Goal: Task Accomplishment & Management: Use online tool/utility

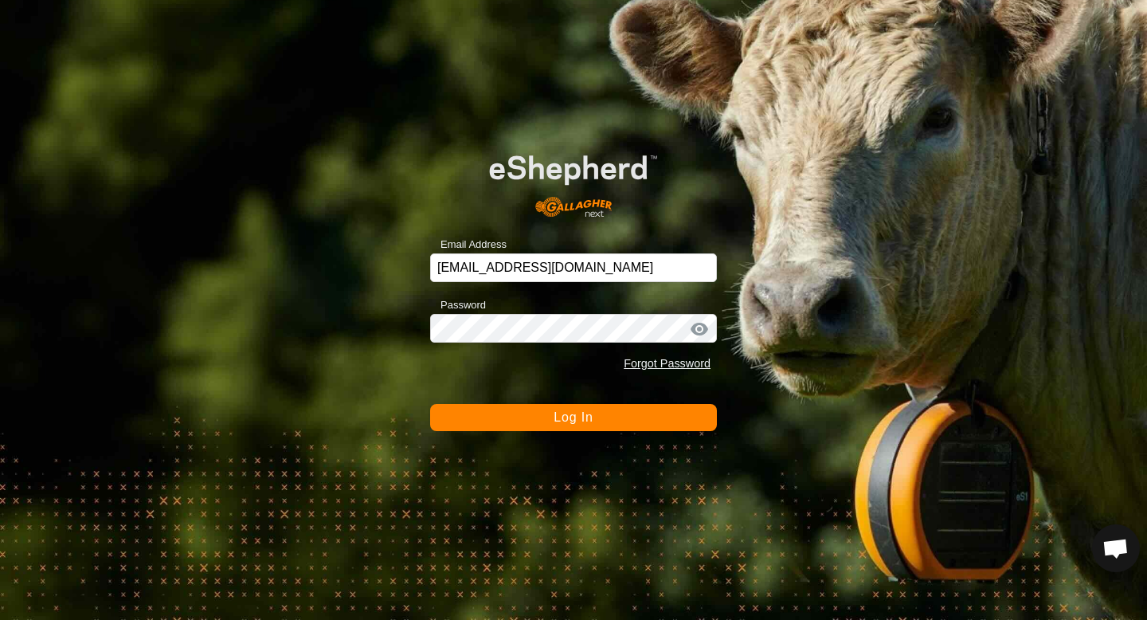
scroll to position [1507, 0]
click at [480, 415] on button "Log In" at bounding box center [573, 417] width 287 height 27
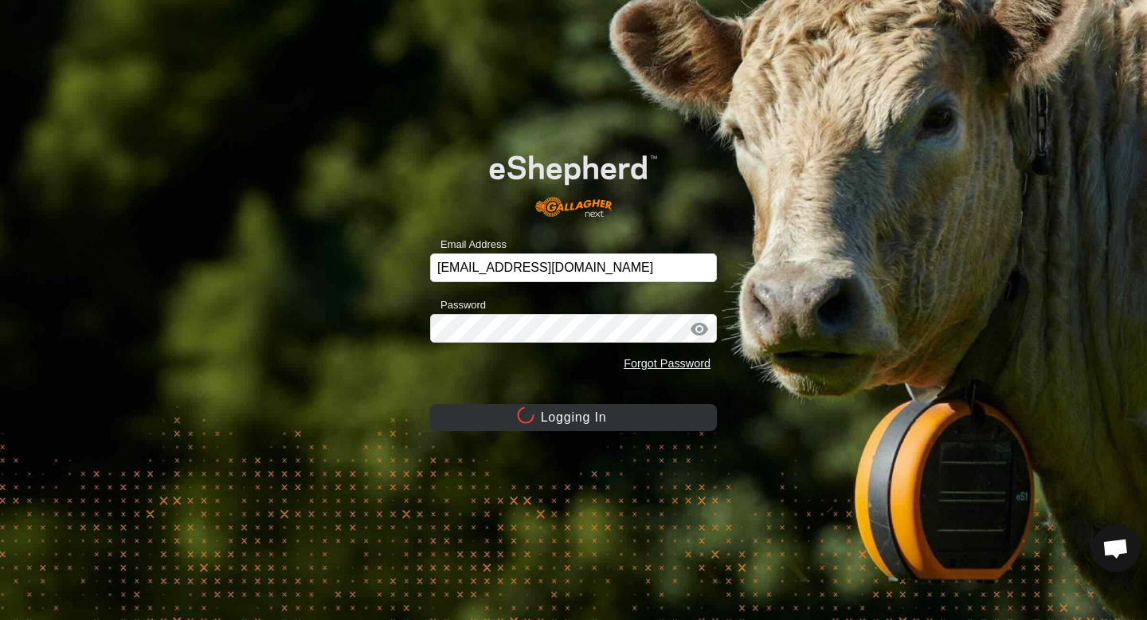
click at [480, 415] on button "Logging In" at bounding box center [573, 417] width 287 height 27
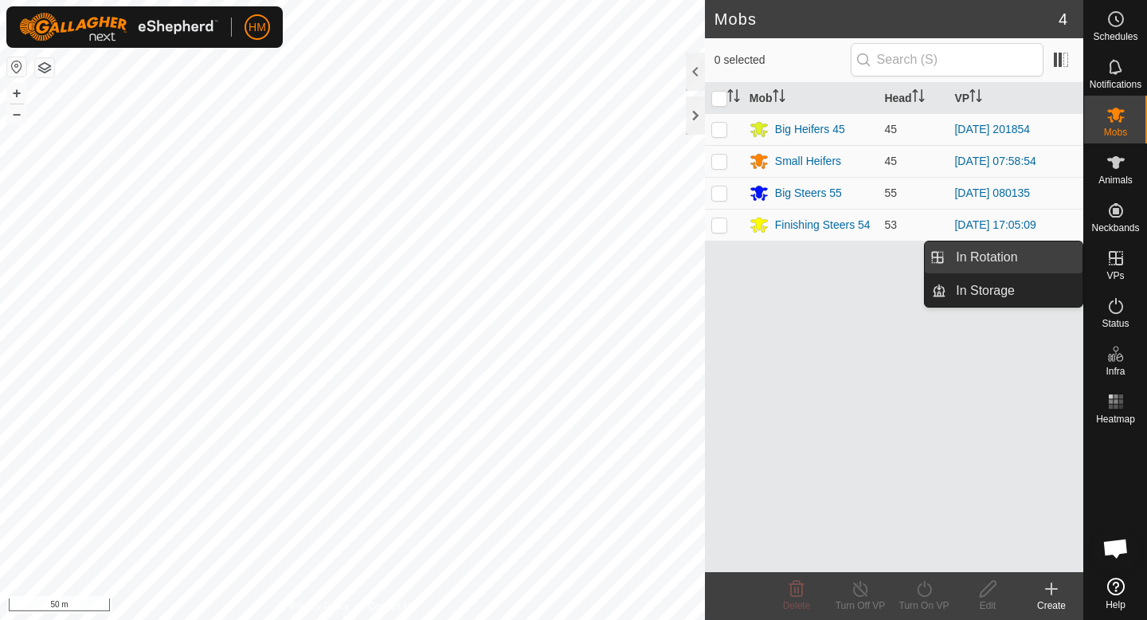
click at [1008, 264] on link "In Rotation" at bounding box center [1015, 257] width 136 height 32
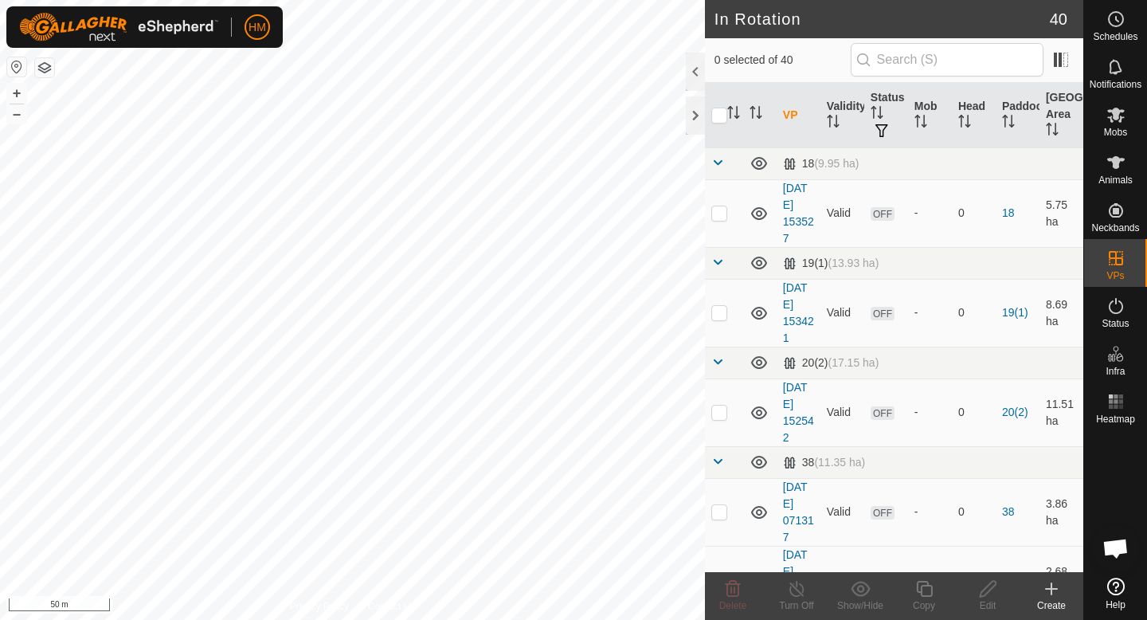
click at [1055, 594] on icon at bounding box center [1051, 588] width 19 height 19
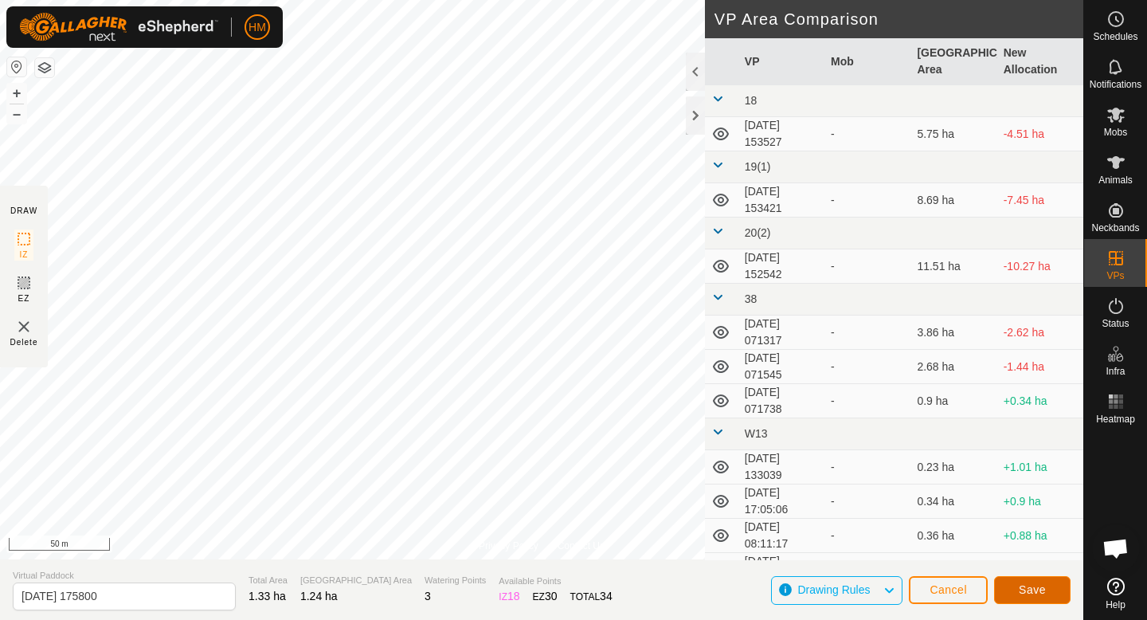
click at [1019, 586] on span "Save" at bounding box center [1032, 589] width 27 height 13
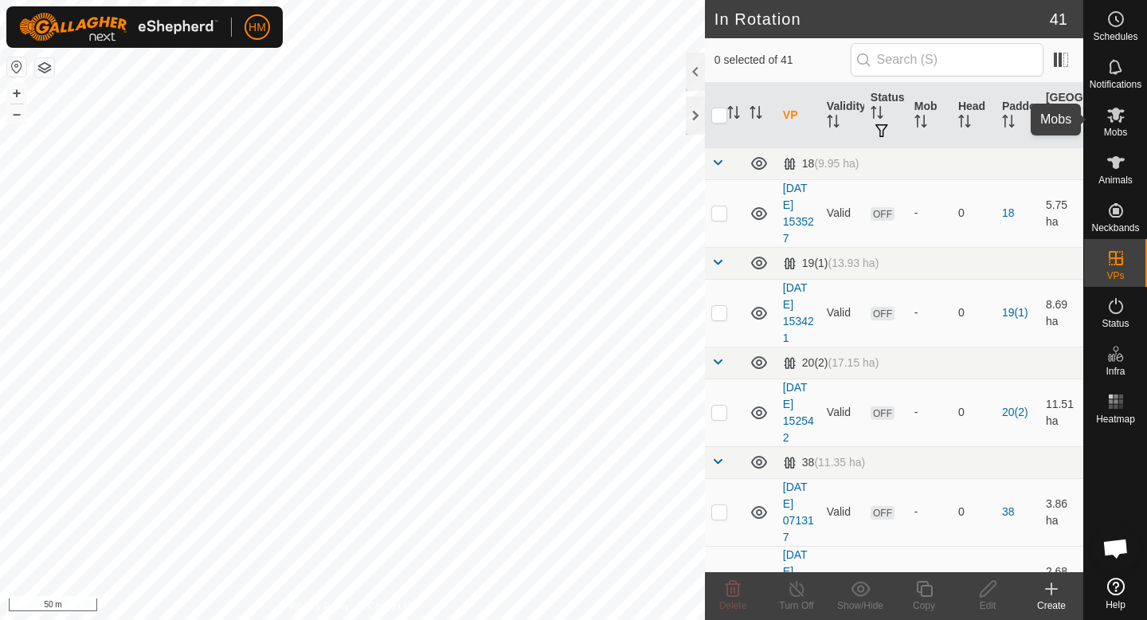
click at [1124, 114] on icon at bounding box center [1116, 114] width 19 height 19
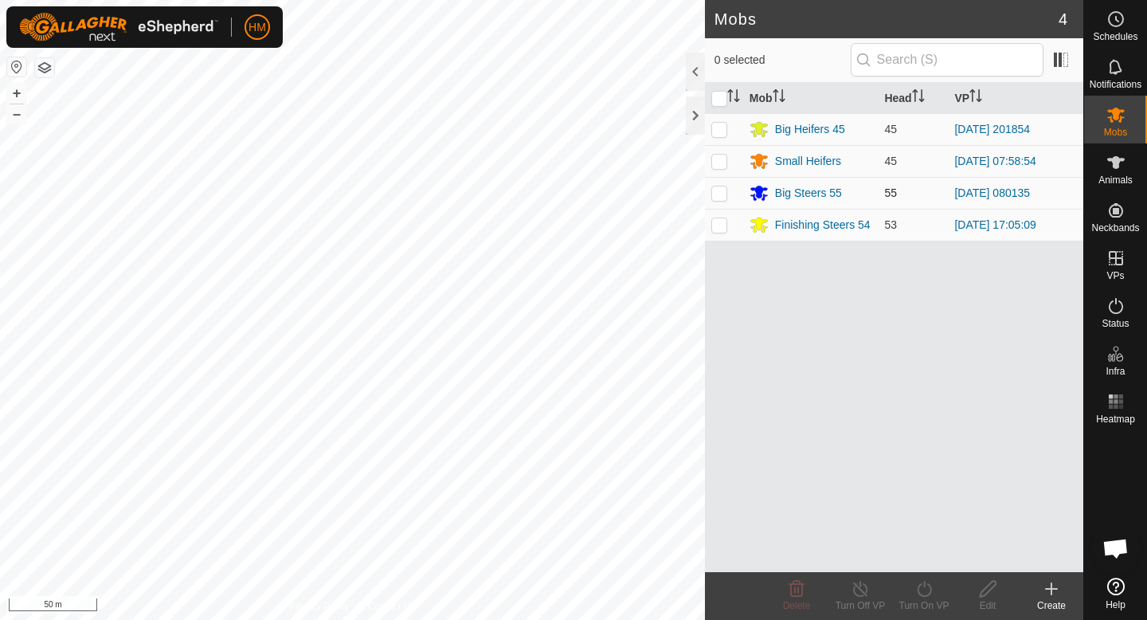
click at [724, 194] on p-checkbox at bounding box center [720, 192] width 16 height 13
checkbox input "true"
click at [925, 594] on icon at bounding box center [925, 588] width 20 height 19
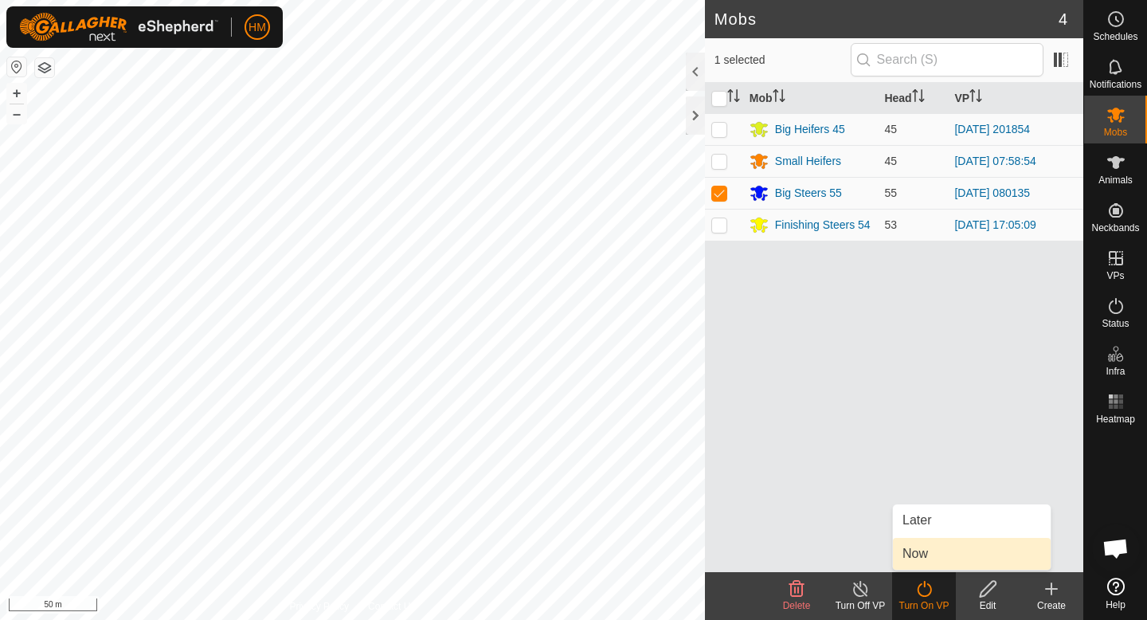
click at [935, 558] on link "Now" at bounding box center [972, 554] width 158 height 32
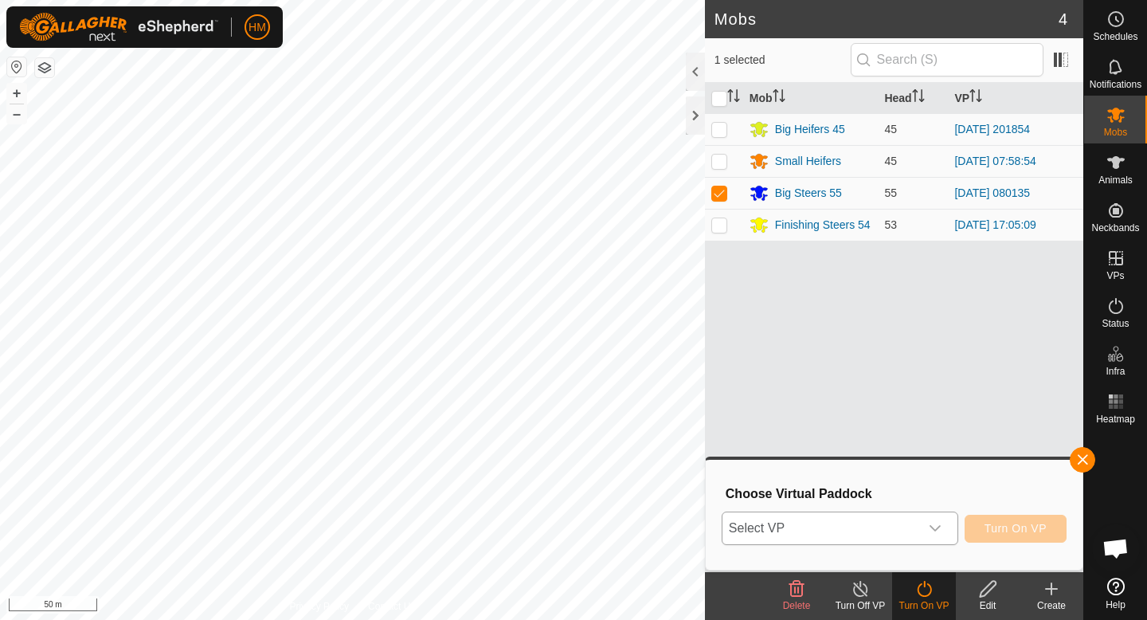
click at [941, 528] on icon "dropdown trigger" at bounding box center [935, 528] width 13 height 13
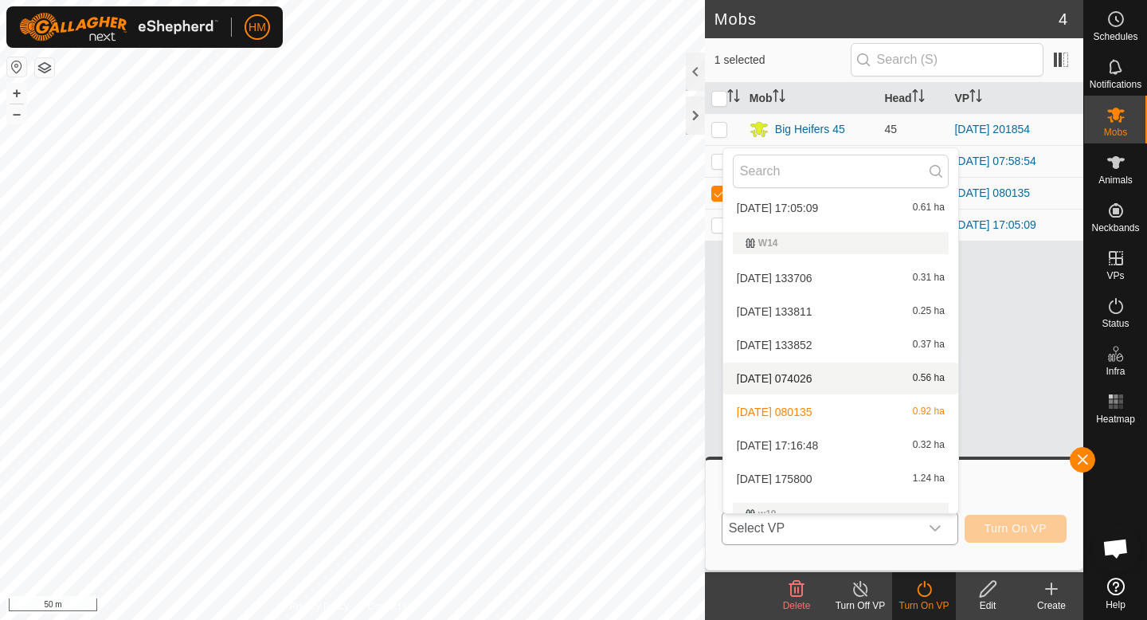
scroll to position [555, 0]
click at [857, 476] on li "[DATE] 175800 1.24 ha" at bounding box center [841, 477] width 235 height 32
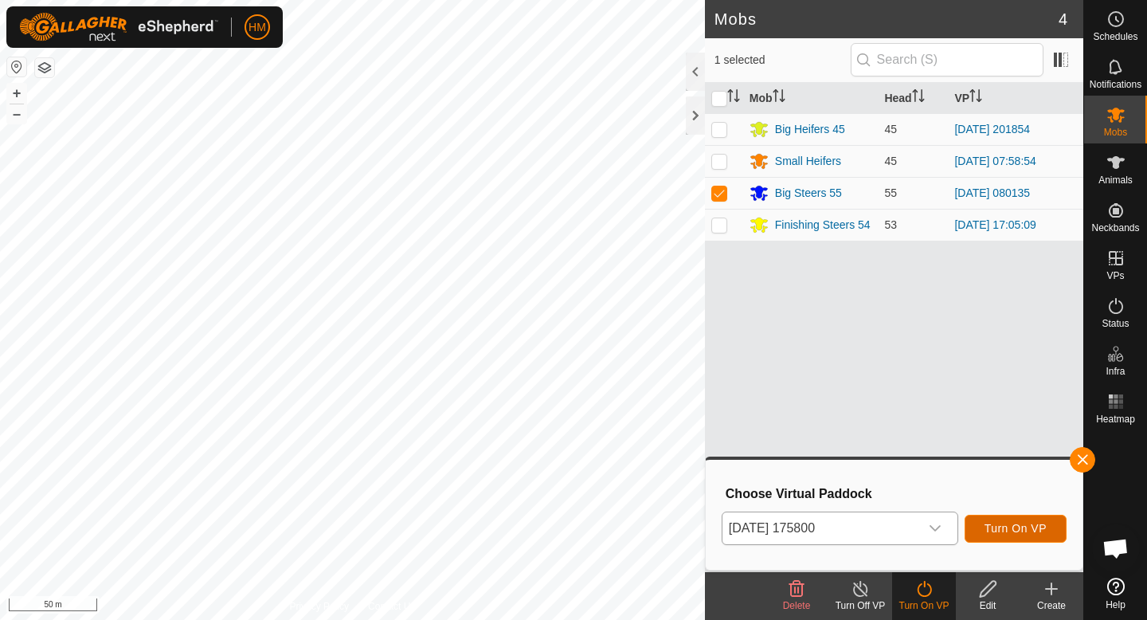
click at [995, 523] on span "Turn On VP" at bounding box center [1016, 528] width 62 height 13
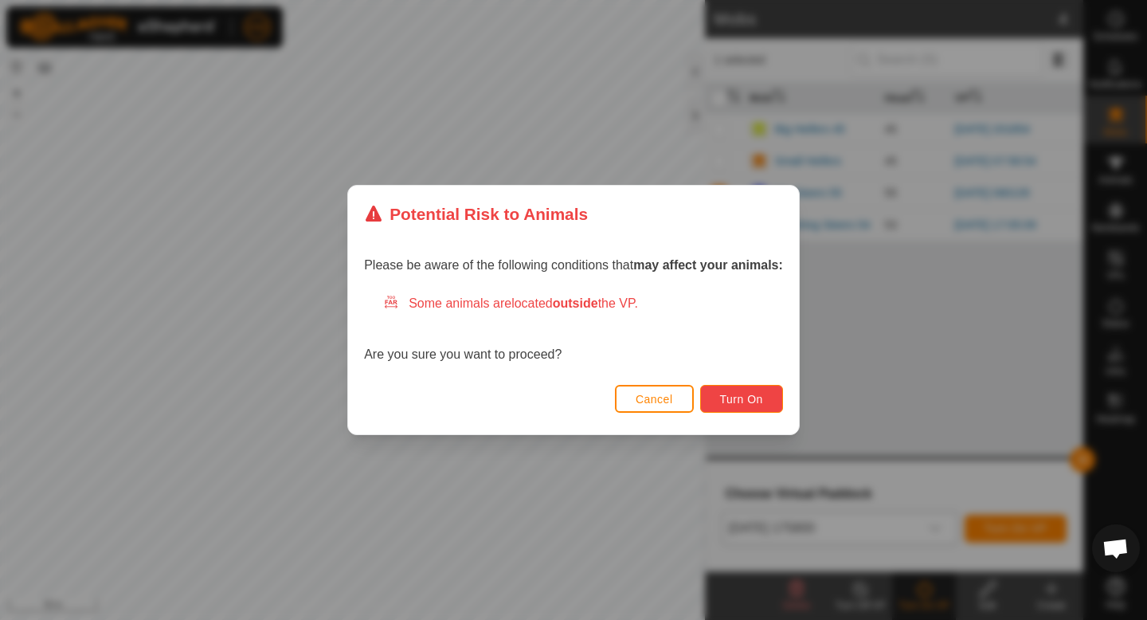
click at [755, 410] on button "Turn On" at bounding box center [741, 399] width 83 height 28
